Goal: Navigation & Orientation: Go to known website

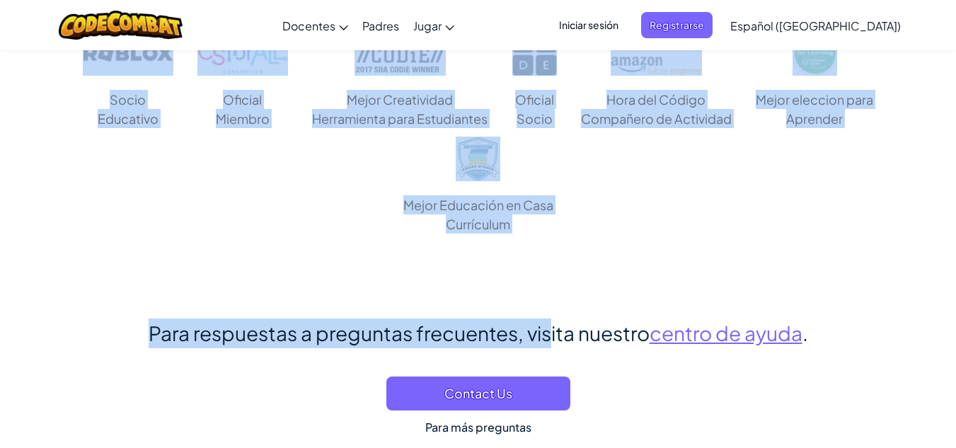
scroll to position [9331, 0]
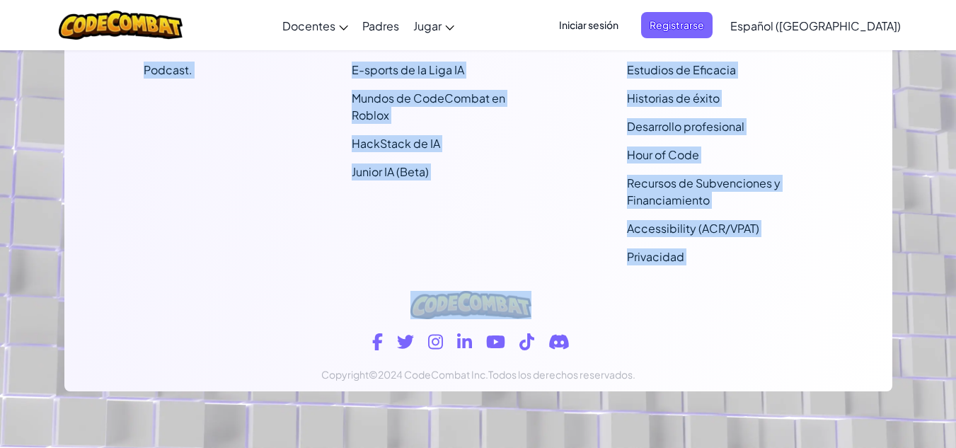
drag, startPoint x: 339, startPoint y: 185, endPoint x: 538, endPoint y: 304, distance: 231.9
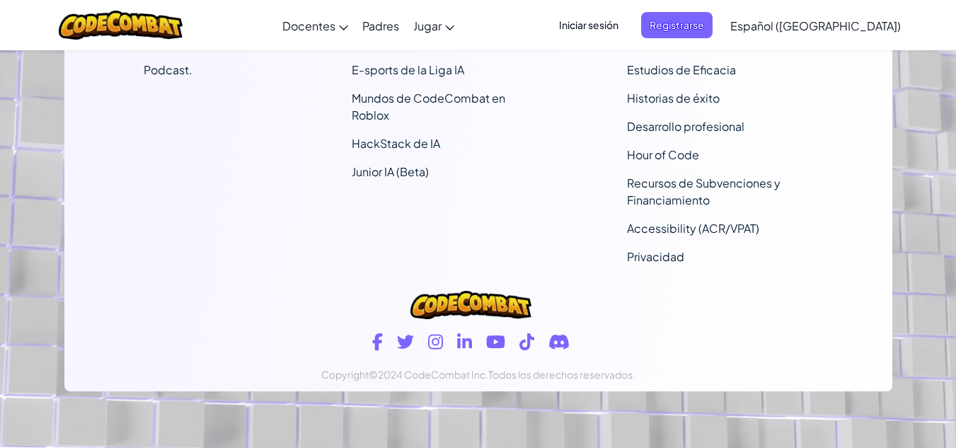
drag, startPoint x: 502, startPoint y: 335, endPoint x: 594, endPoint y: 330, distance: 92.1
drag, startPoint x: 594, startPoint y: 330, endPoint x: 555, endPoint y: 348, distance: 42.7
drag, startPoint x: 555, startPoint y: 348, endPoint x: 597, endPoint y: 383, distance: 54.3
drag, startPoint x: 597, startPoint y: 383, endPoint x: 558, endPoint y: 357, distance: 47.1
click at [558, 357] on div "Copyright ©2024 CodeCombat Inc. Todos los derechos reservados." at bounding box center [478, 334] width 807 height 115
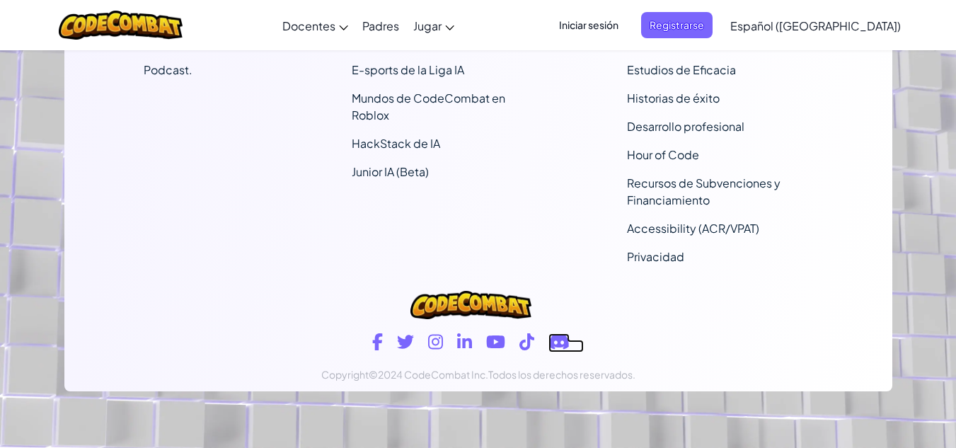
click at [557, 350] on icon at bounding box center [558, 341] width 21 height 17
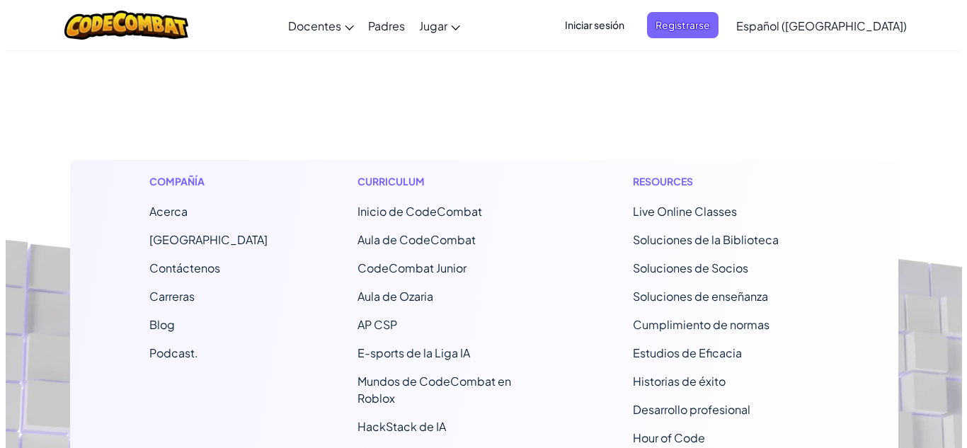
scroll to position [8624, 0]
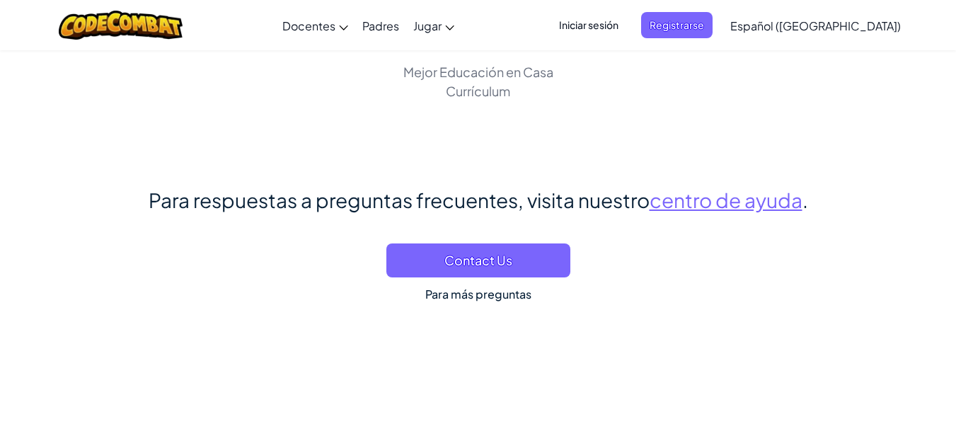
click at [627, 28] on span "Iniciar sesión" at bounding box center [588, 25] width 76 height 26
